Goal: Register for event/course

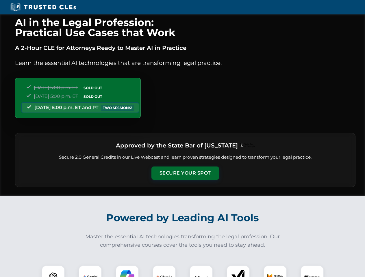
click at [185, 173] on button "Secure Your Spot" at bounding box center [185, 173] width 68 height 13
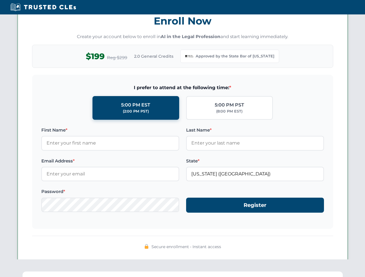
click at [53, 271] on div "AI in the Legal Profession: Practical Use Cases that Work A 2-Hour CLE for Atto…" at bounding box center [182, 191] width 365 height 1346
